Goal: Ask a question

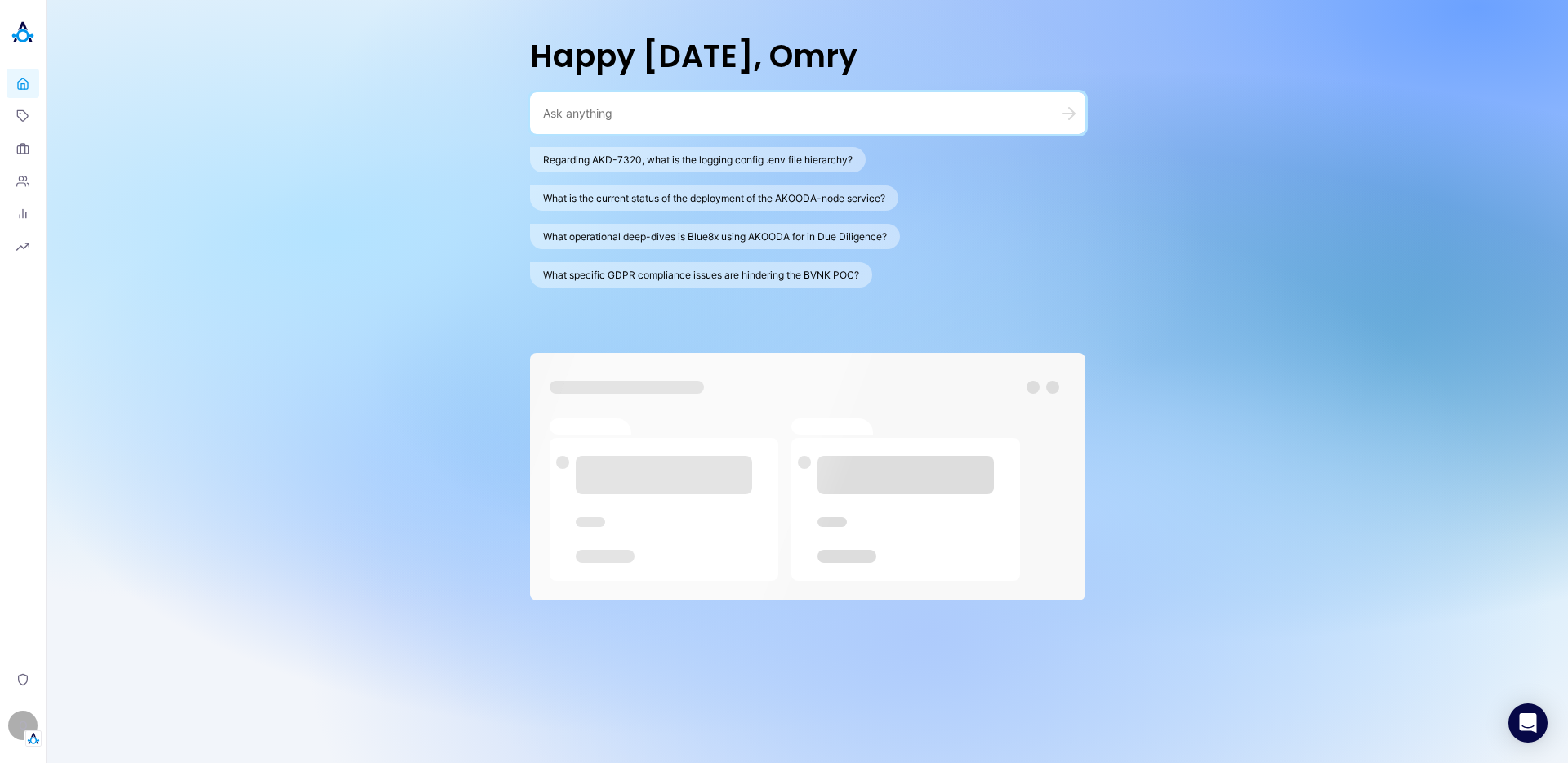
click at [731, 110] on textarea at bounding box center [788, 113] width 490 height 15
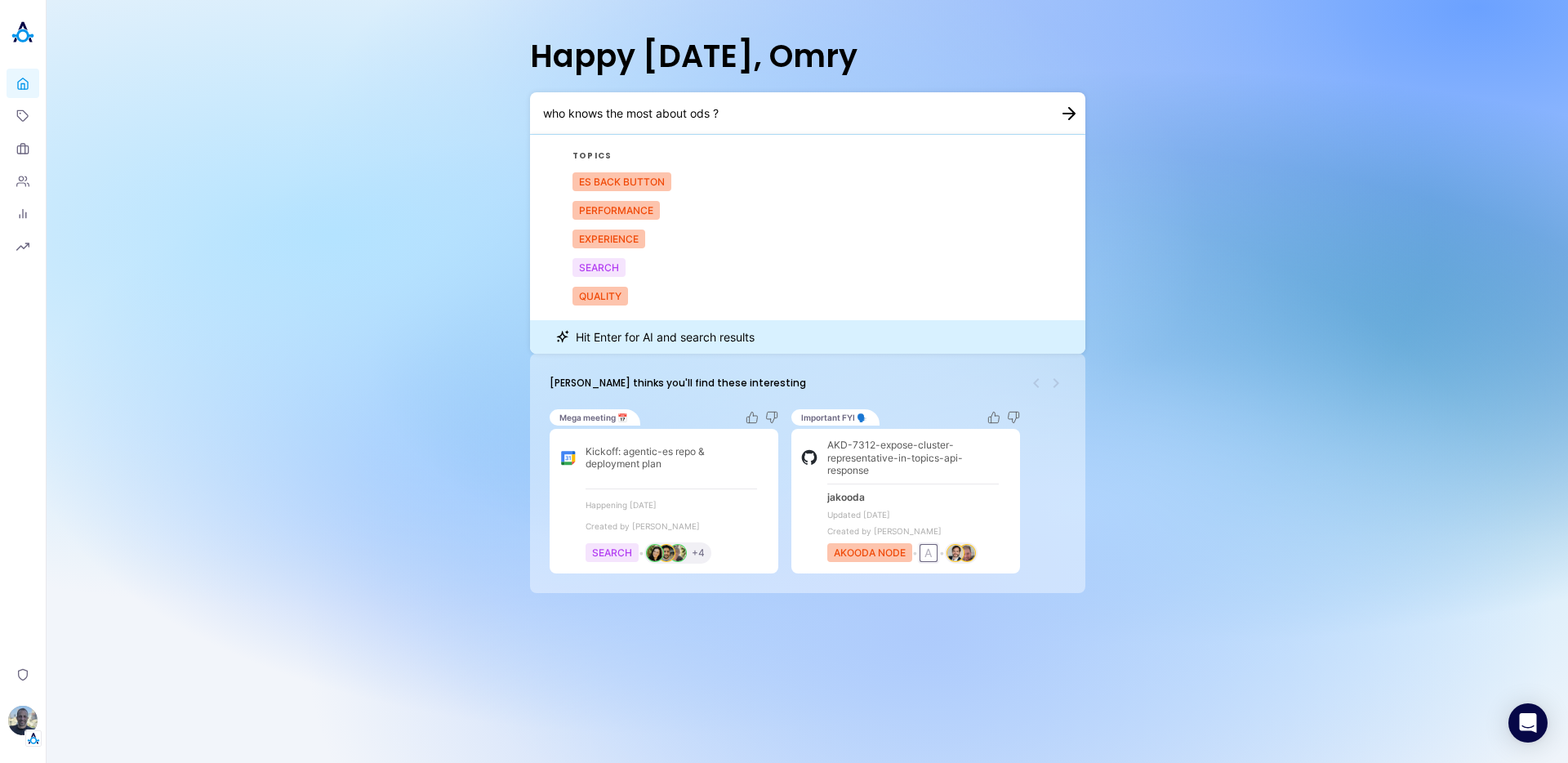
type textarea "who knows the most about ods ?"
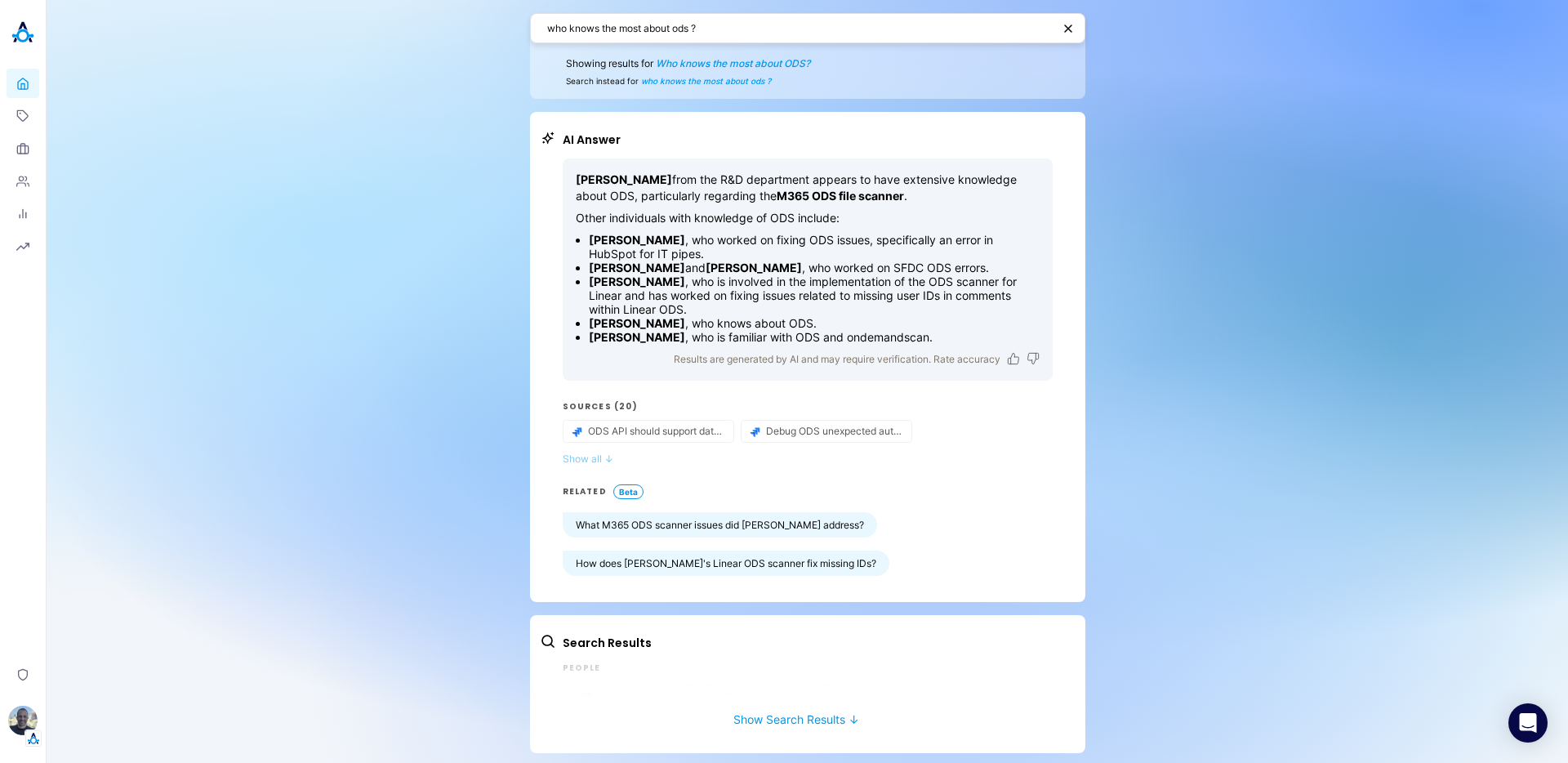
click at [570, 452] on button "Show all ↓" at bounding box center [808, 458] width 490 height 13
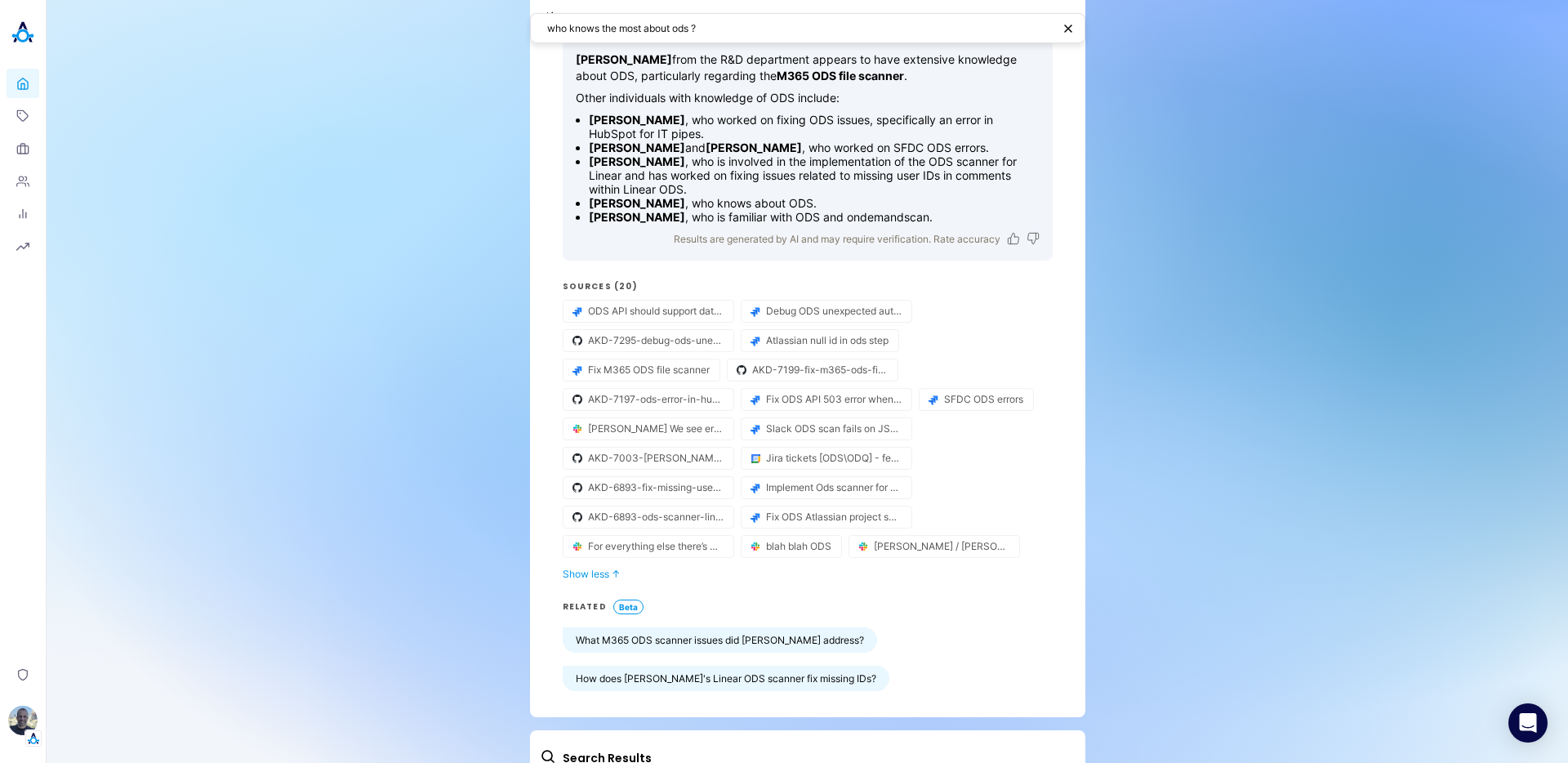
scroll to position [156, 0]
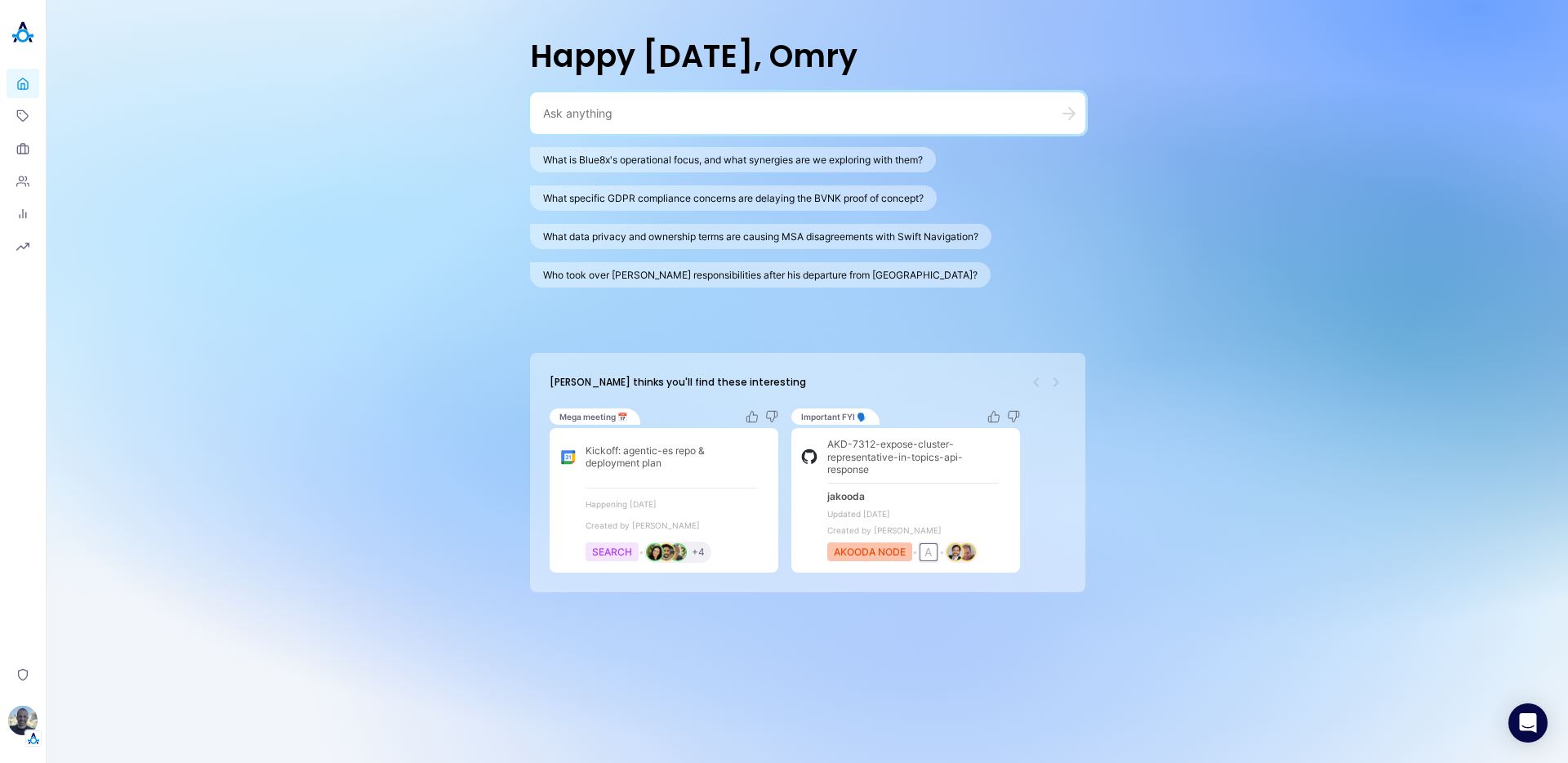
click at [981, 108] on textarea at bounding box center [788, 113] width 490 height 15
type textarea "g"
click at [885, 108] on textarea at bounding box center [788, 113] width 490 height 15
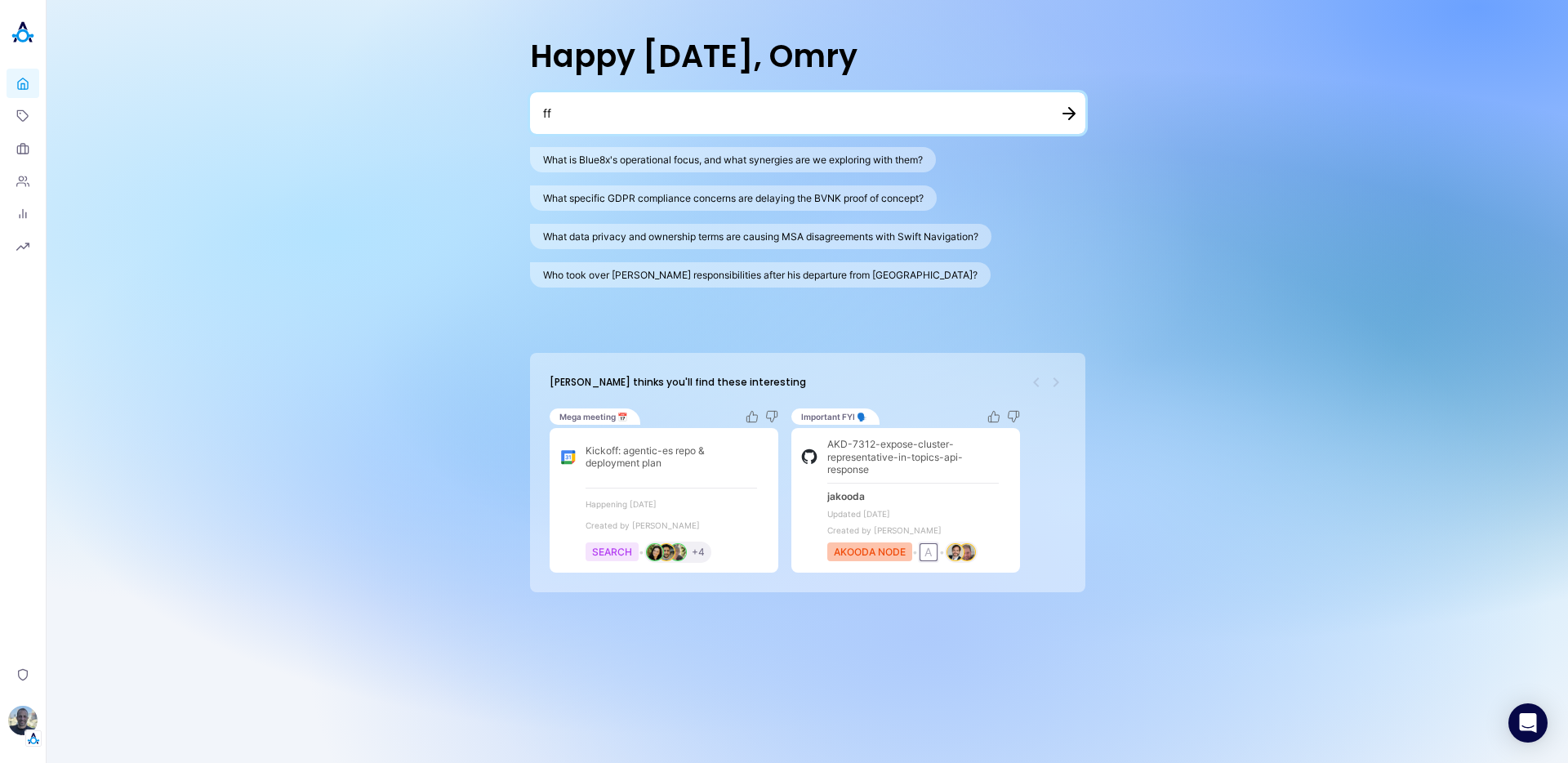
type textarea "f"
click at [885, 108] on textarea at bounding box center [788, 113] width 490 height 15
type textarea "who knows the most about odq"
